Goal: Find specific page/section: Find specific page/section

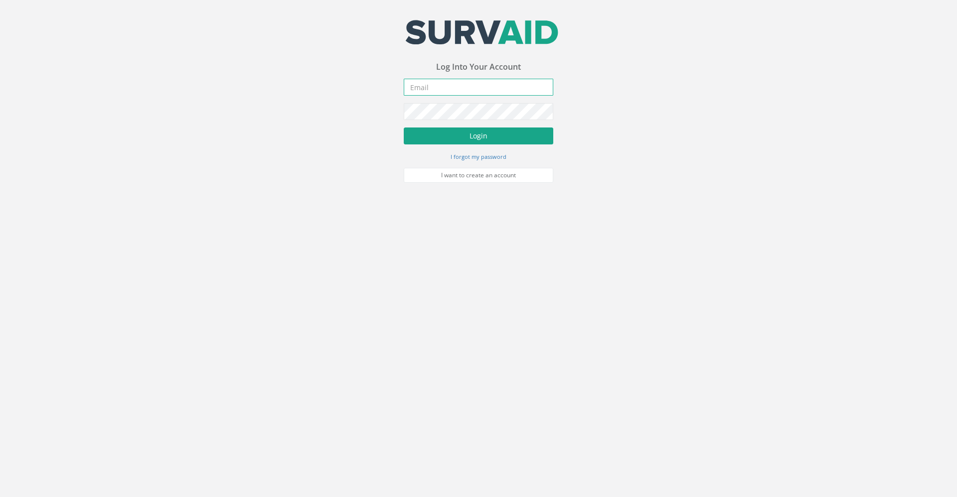
type input "[PERSON_NAME][EMAIL_ADDRESS][PERSON_NAME][DOMAIN_NAME]"
drag, startPoint x: 469, startPoint y: 135, endPoint x: 476, endPoint y: 142, distance: 10.2
click at [469, 135] on button "Login" at bounding box center [479, 136] width 150 height 17
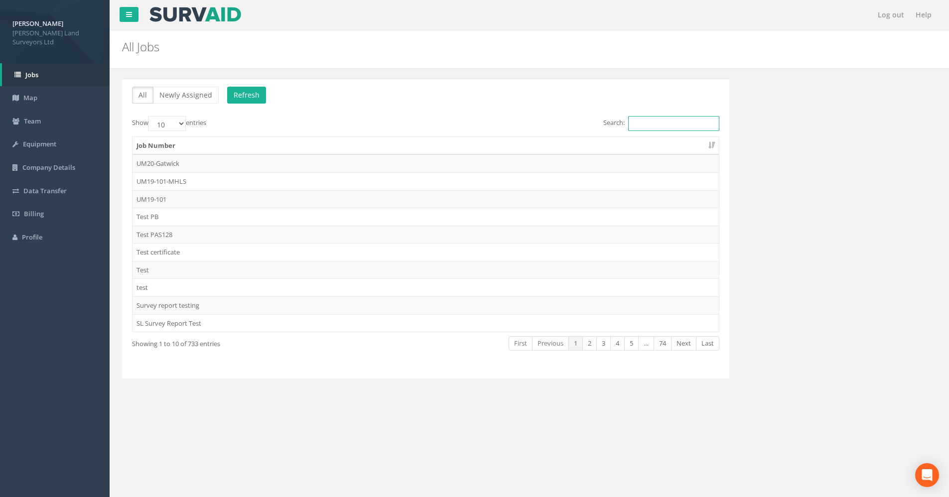
click at [646, 129] on input "Search:" at bounding box center [673, 123] width 91 height 15
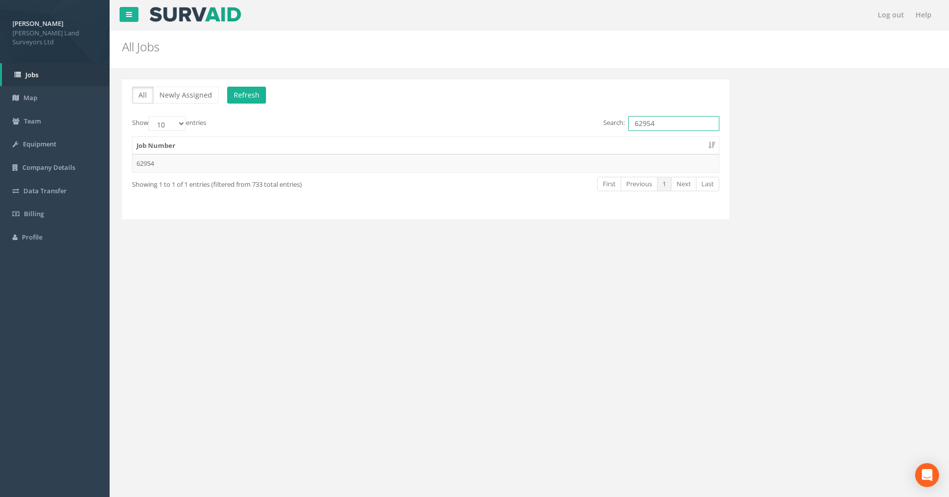
click at [632, 126] on input "62954" at bounding box center [673, 123] width 91 height 15
type input "62954"
drag, startPoint x: 666, startPoint y: 124, endPoint x: 617, endPoint y: 131, distance: 49.3
click at [617, 131] on label "Search: 62954" at bounding box center [661, 123] width 116 height 15
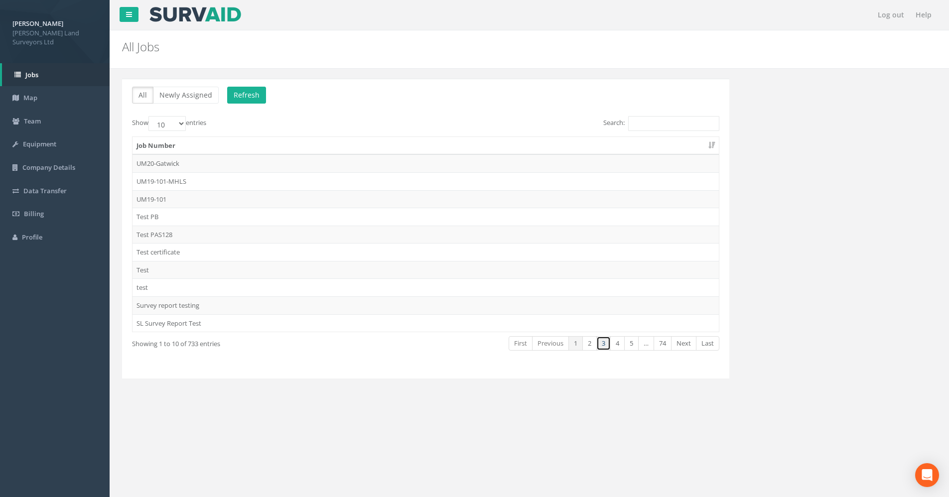
click at [601, 346] on link "3" at bounding box center [604, 343] width 14 height 14
click at [590, 343] on link "2" at bounding box center [590, 343] width 14 height 14
click at [603, 344] on link "3" at bounding box center [604, 343] width 14 height 14
click at [617, 339] on link "4" at bounding box center [617, 343] width 14 height 14
click at [629, 340] on link "5" at bounding box center [631, 343] width 14 height 14
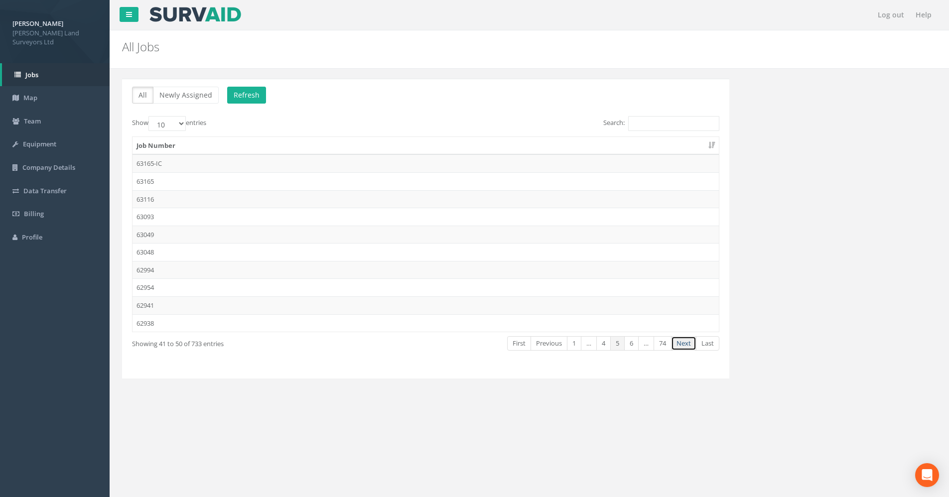
click at [688, 349] on link "Next" at bounding box center [683, 343] width 25 height 14
click at [149, 196] on td "62854" at bounding box center [426, 199] width 587 height 18
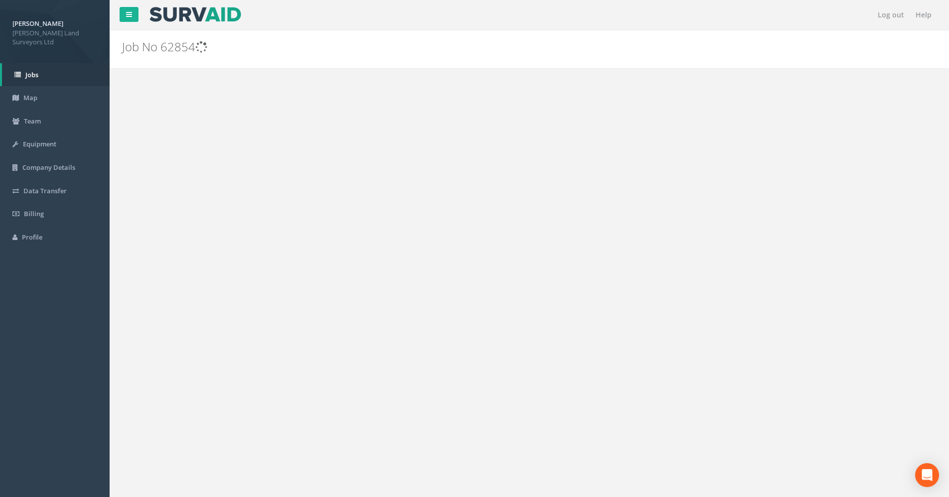
click at [149, 196] on div "Log out Help Job No 62854 PGMs for Job 62854 × There was an error fetching the …" at bounding box center [530, 299] width 840 height 598
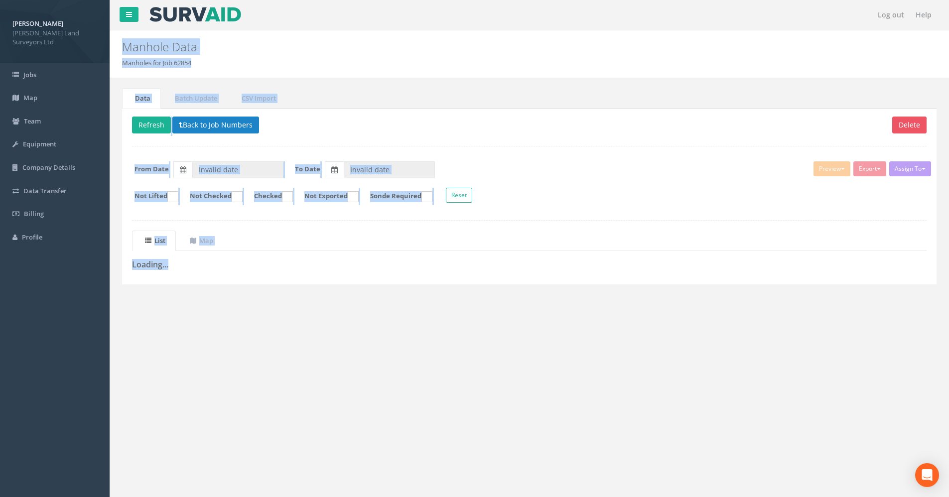
type input "[DATE]"
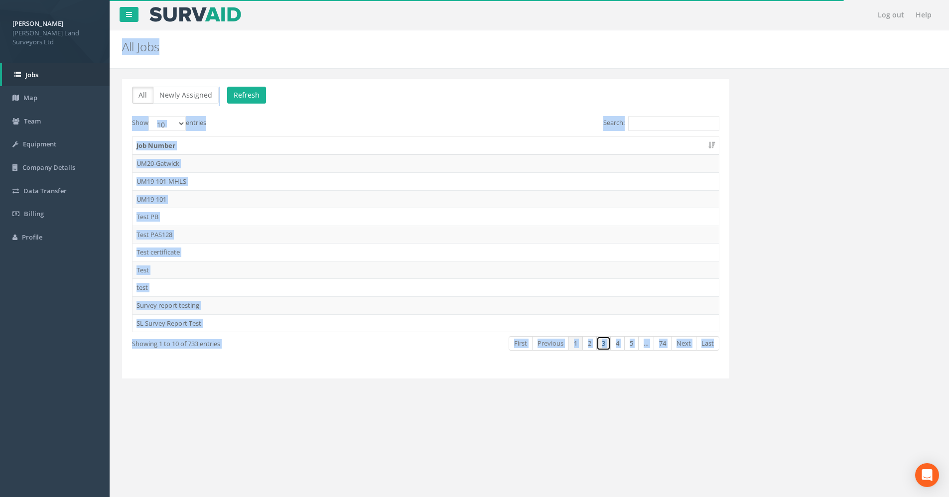
click at [601, 345] on link "3" at bounding box center [604, 343] width 14 height 14
click at [614, 340] on link "4" at bounding box center [617, 343] width 14 height 14
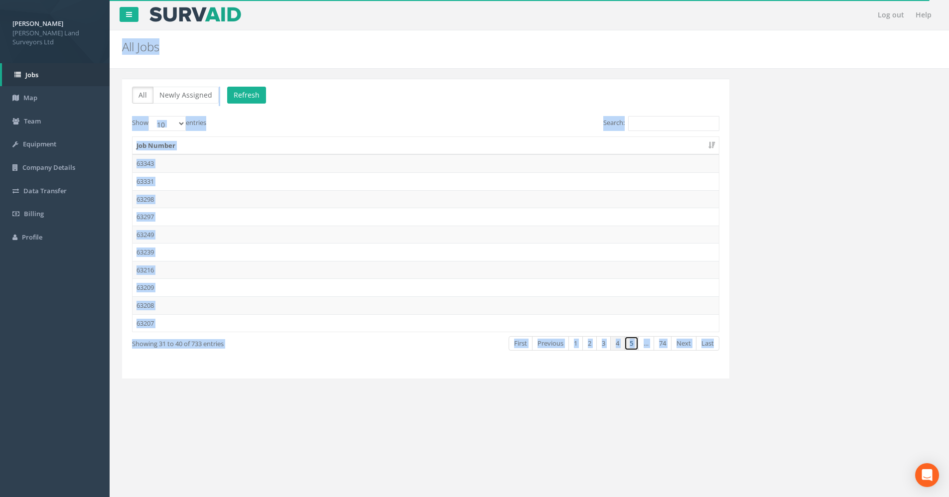
click at [630, 343] on link "5" at bounding box center [631, 343] width 14 height 14
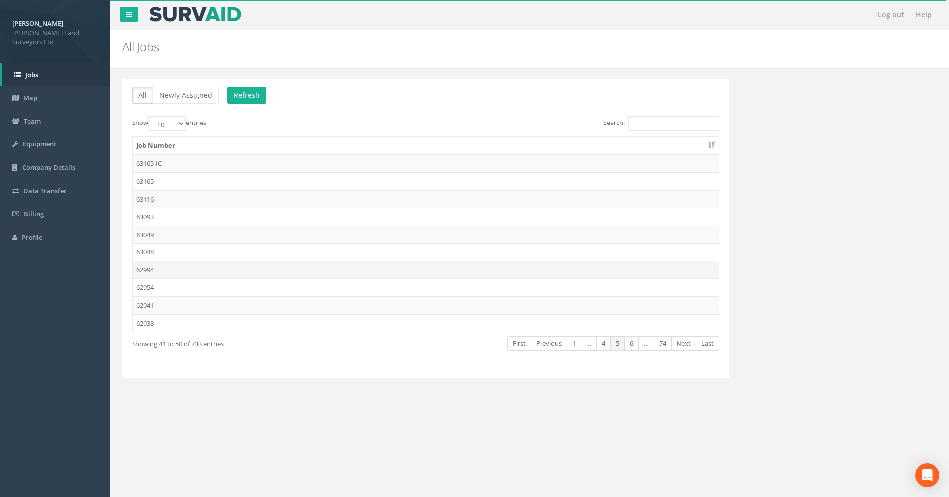
click at [159, 269] on td "62994" at bounding box center [426, 270] width 587 height 18
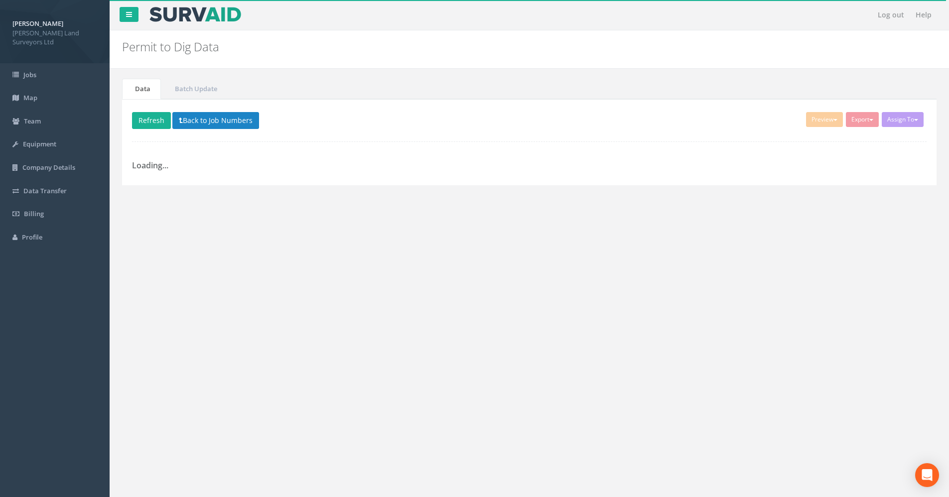
click at [159, 269] on div "Log out Help Permit to Dig Data Permits to Dig for Job 62994 × There was an err…" at bounding box center [530, 299] width 840 height 598
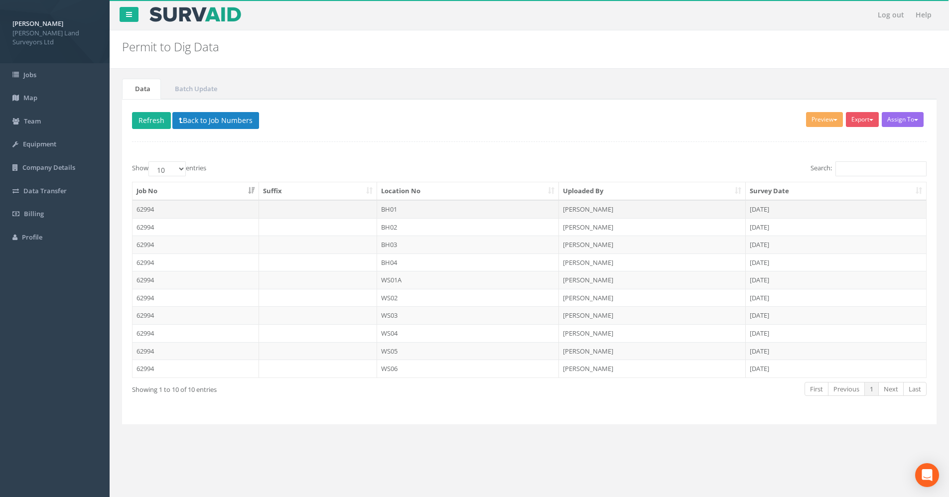
click at [164, 214] on td "62994" at bounding box center [196, 209] width 127 height 18
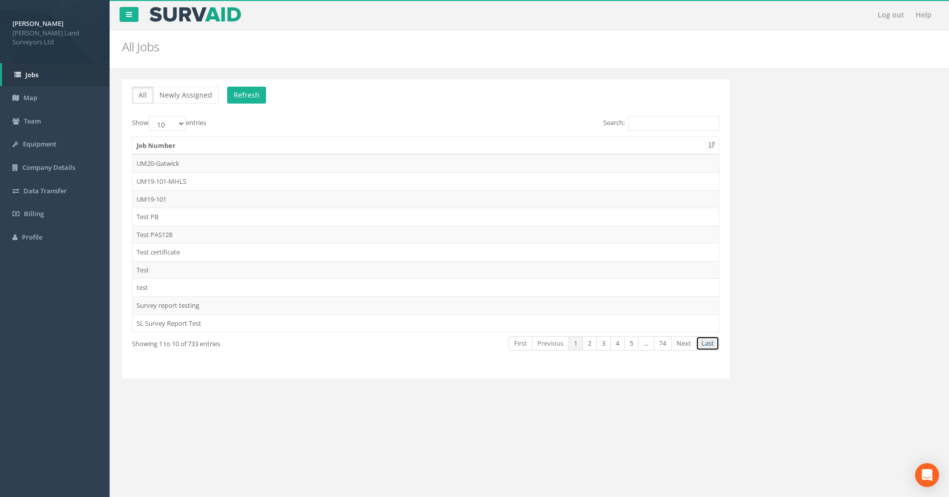
click at [709, 340] on link "Last" at bounding box center [707, 343] width 23 height 14
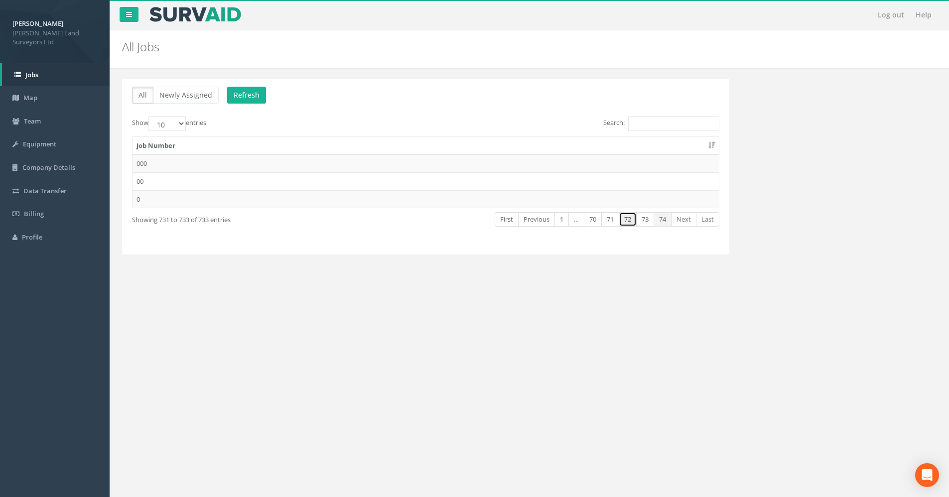
click at [621, 220] on link "72" at bounding box center [628, 219] width 18 height 14
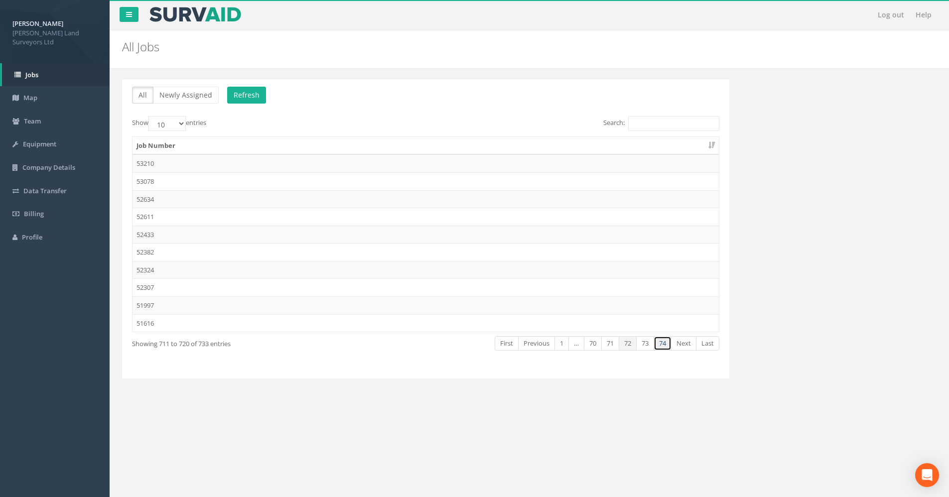
click at [666, 350] on link "74" at bounding box center [663, 343] width 18 height 14
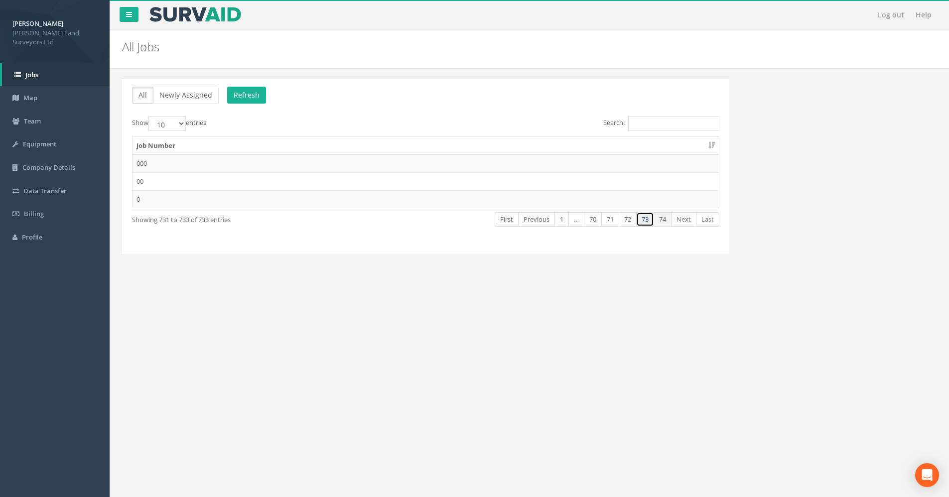
click at [642, 221] on link "73" at bounding box center [645, 219] width 18 height 14
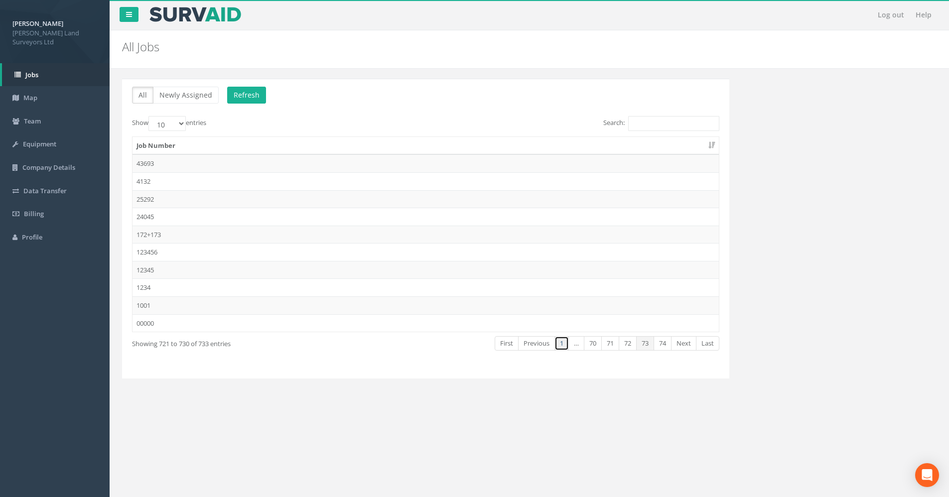
click at [560, 350] on link "1" at bounding box center [562, 343] width 14 height 14
click at [590, 347] on link "2" at bounding box center [590, 343] width 14 height 14
click at [606, 343] on link "3" at bounding box center [604, 343] width 14 height 14
click at [647, 346] on link "…" at bounding box center [646, 343] width 16 height 14
click at [660, 345] on link "74" at bounding box center [663, 343] width 18 height 14
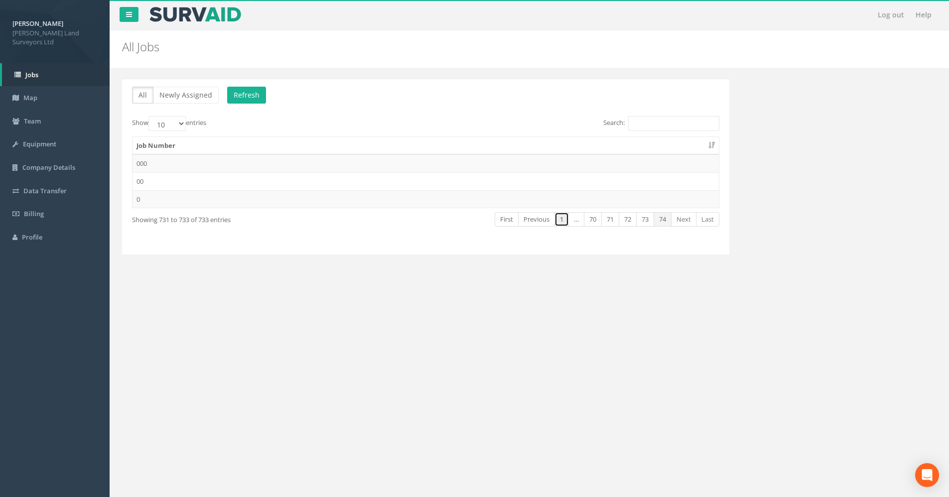
click at [562, 223] on link "1" at bounding box center [562, 219] width 14 height 14
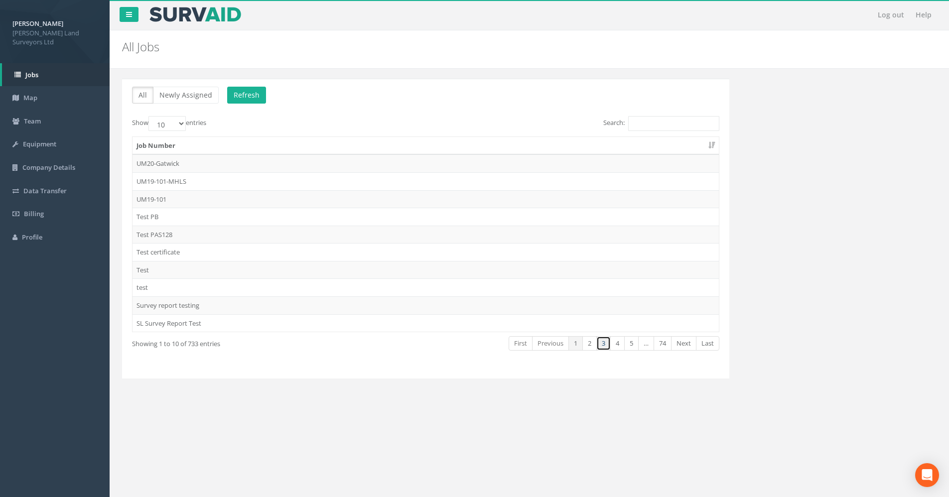
click at [601, 344] on link "3" at bounding box center [604, 343] width 14 height 14
click at [619, 342] on link "4" at bounding box center [617, 343] width 14 height 14
click at [625, 344] on link "5" at bounding box center [631, 343] width 14 height 14
click at [137, 284] on td "62954" at bounding box center [426, 288] width 587 height 18
